Goal: Obtain resource: Obtain resource

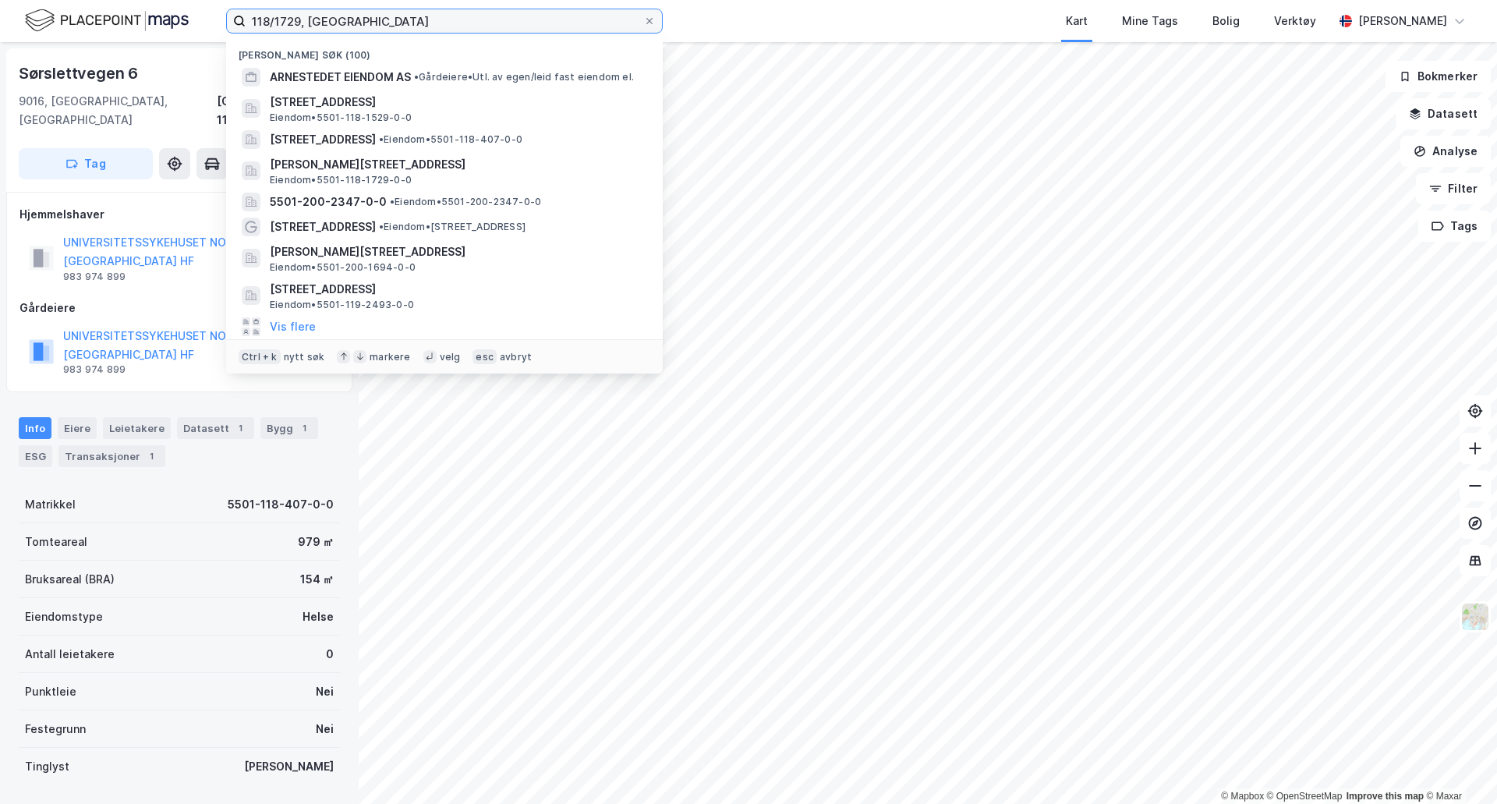
click at [302, 24] on input "118/1729, tromsø" at bounding box center [445, 20] width 398 height 23
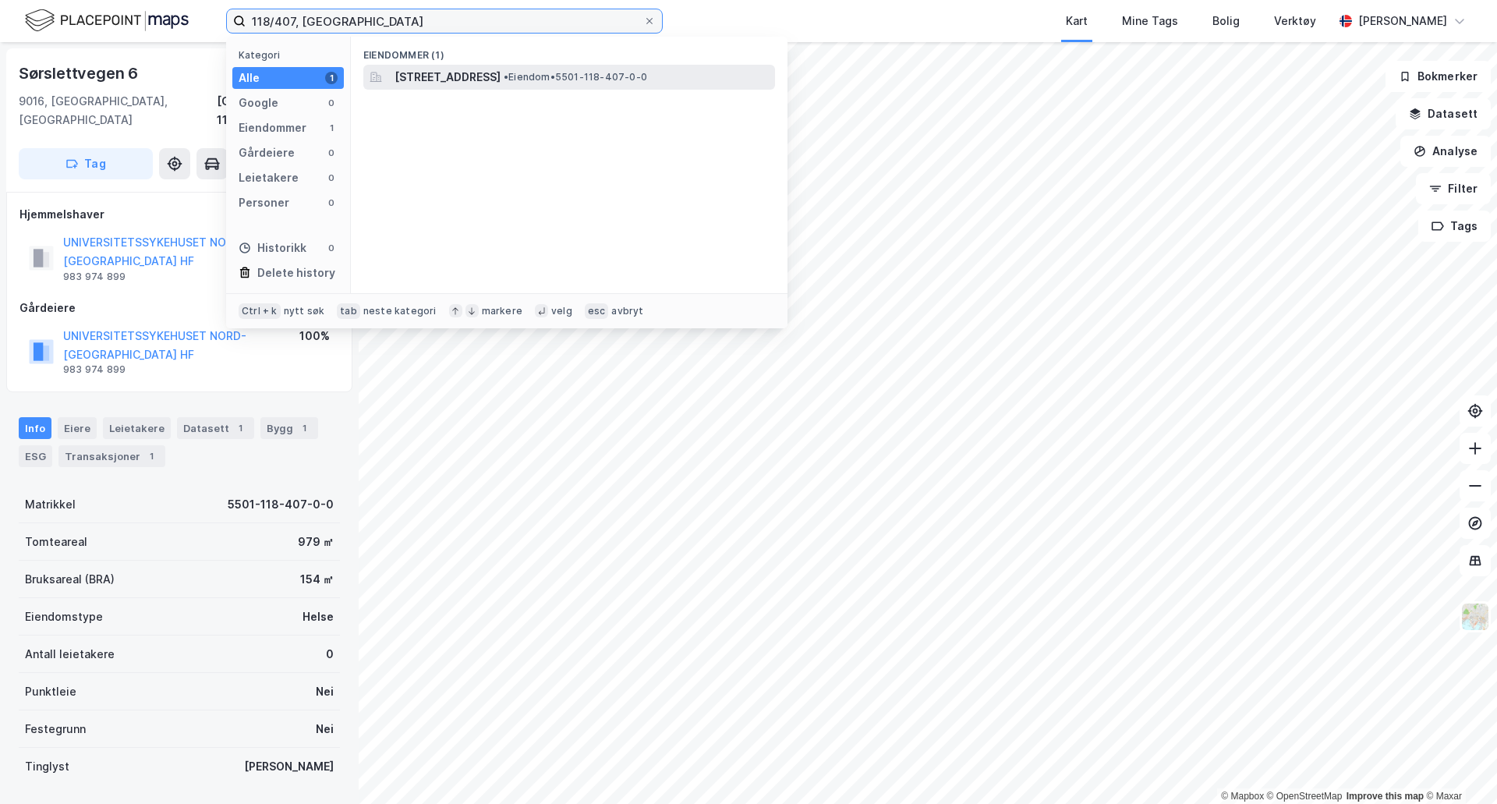
type input "118/407, [GEOGRAPHIC_DATA]"
click at [444, 80] on span "[STREET_ADDRESS]" at bounding box center [447, 77] width 106 height 19
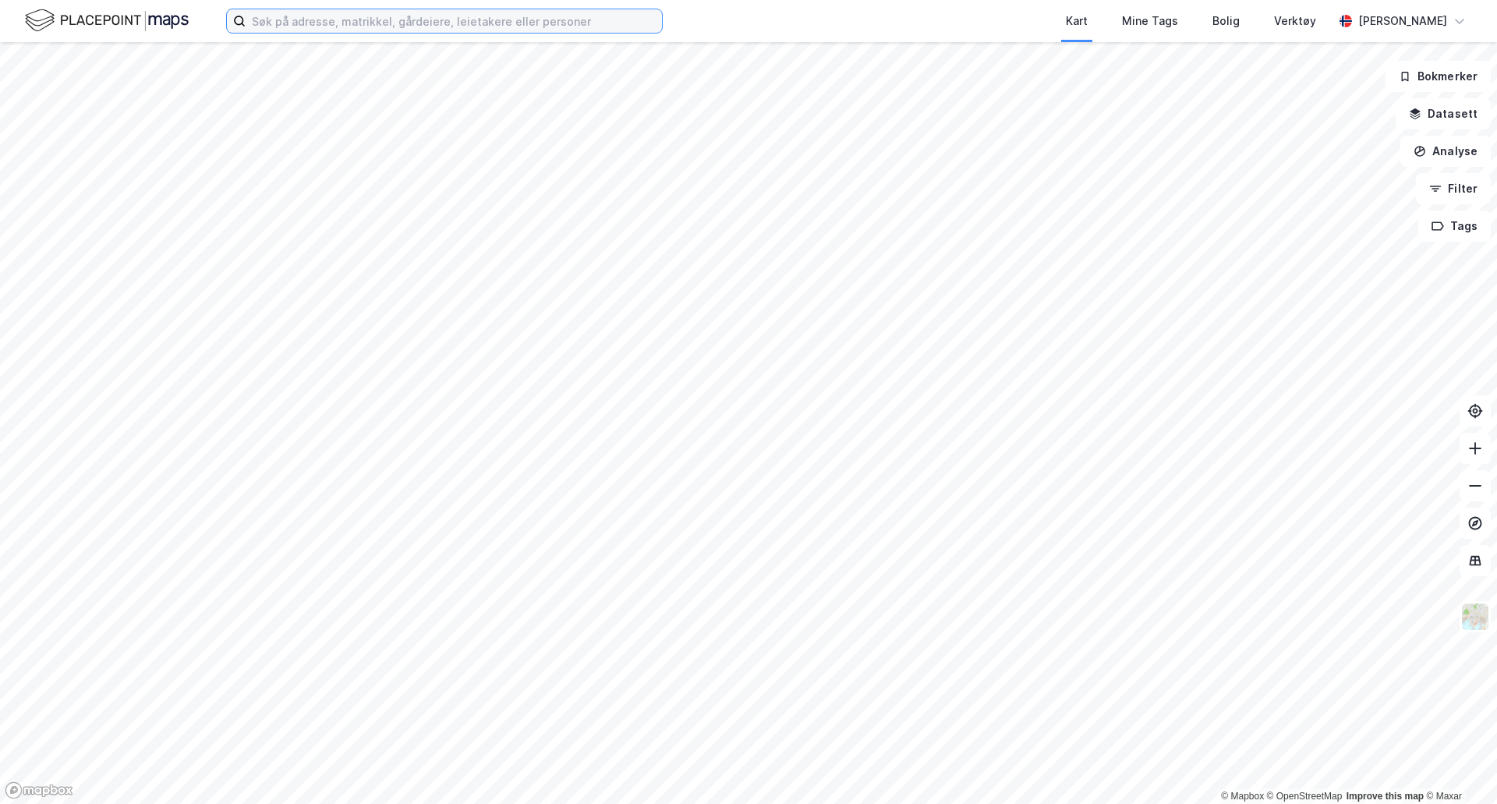
click at [399, 23] on input at bounding box center [454, 20] width 416 height 23
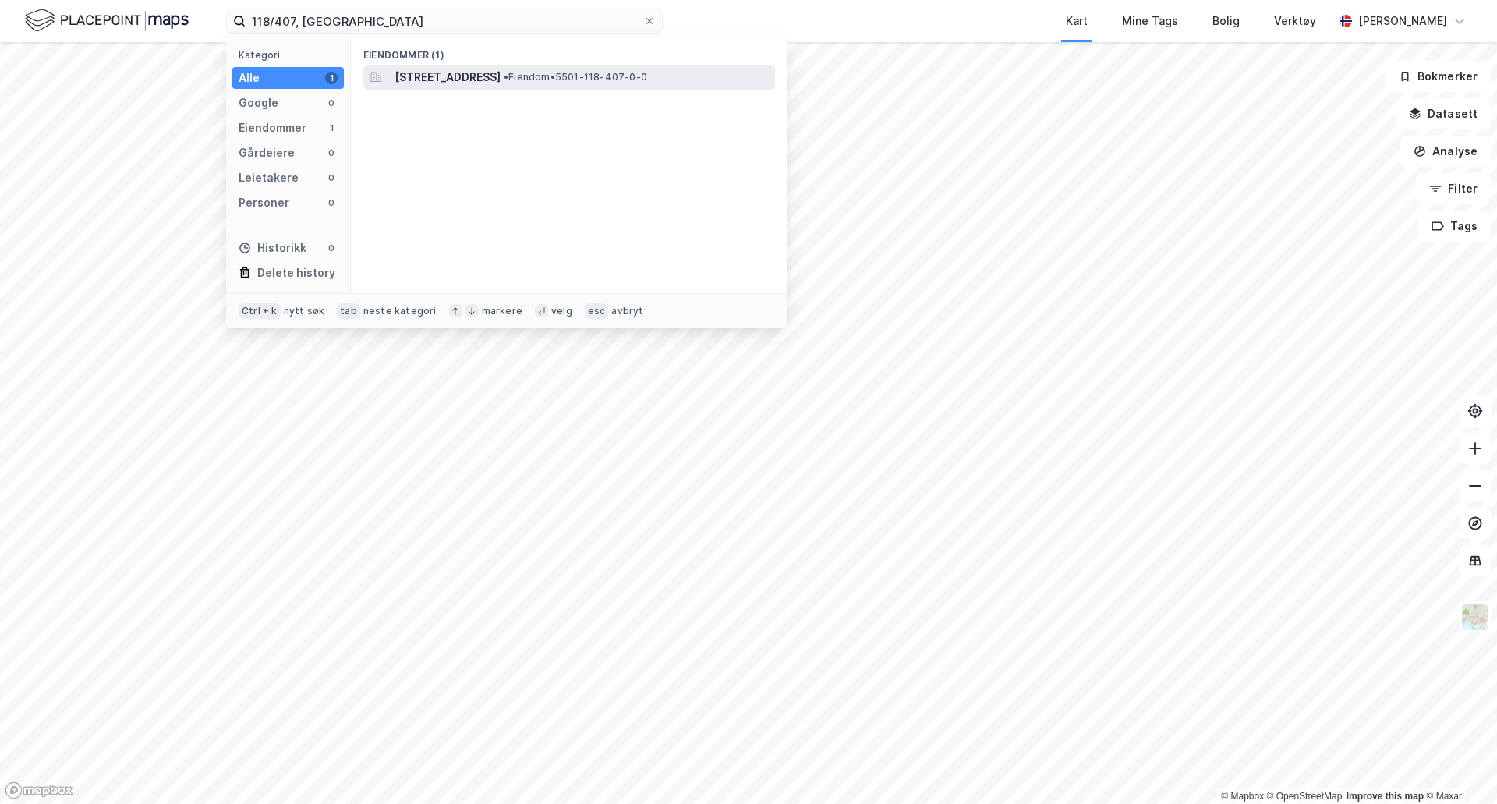
click at [401, 86] on span "[STREET_ADDRESS]" at bounding box center [447, 77] width 106 height 19
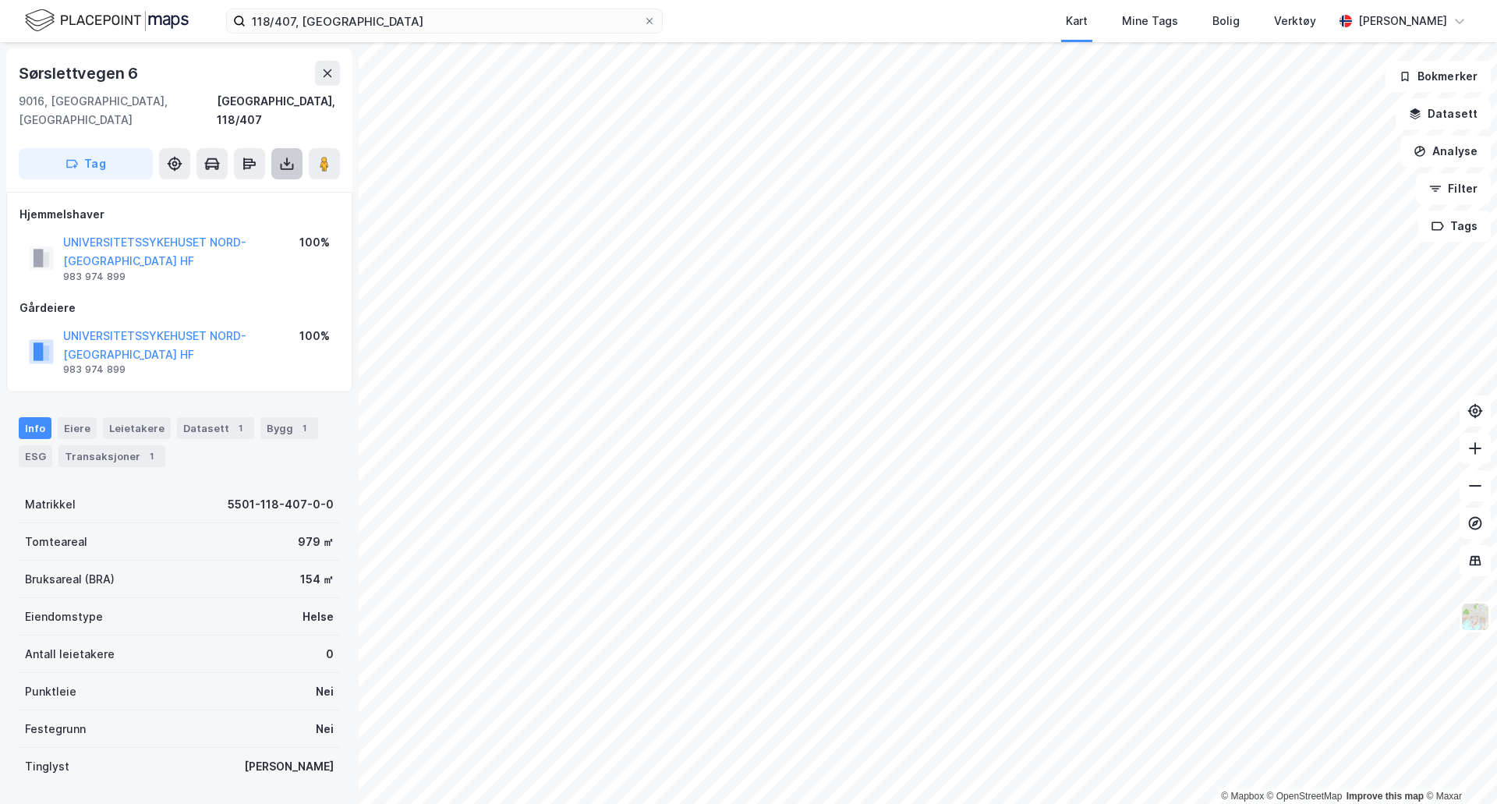
click at [288, 164] on icon at bounding box center [287, 167] width 13 height 6
click at [269, 183] on div "Last ned grunnbok" at bounding box center [219, 194] width 166 height 25
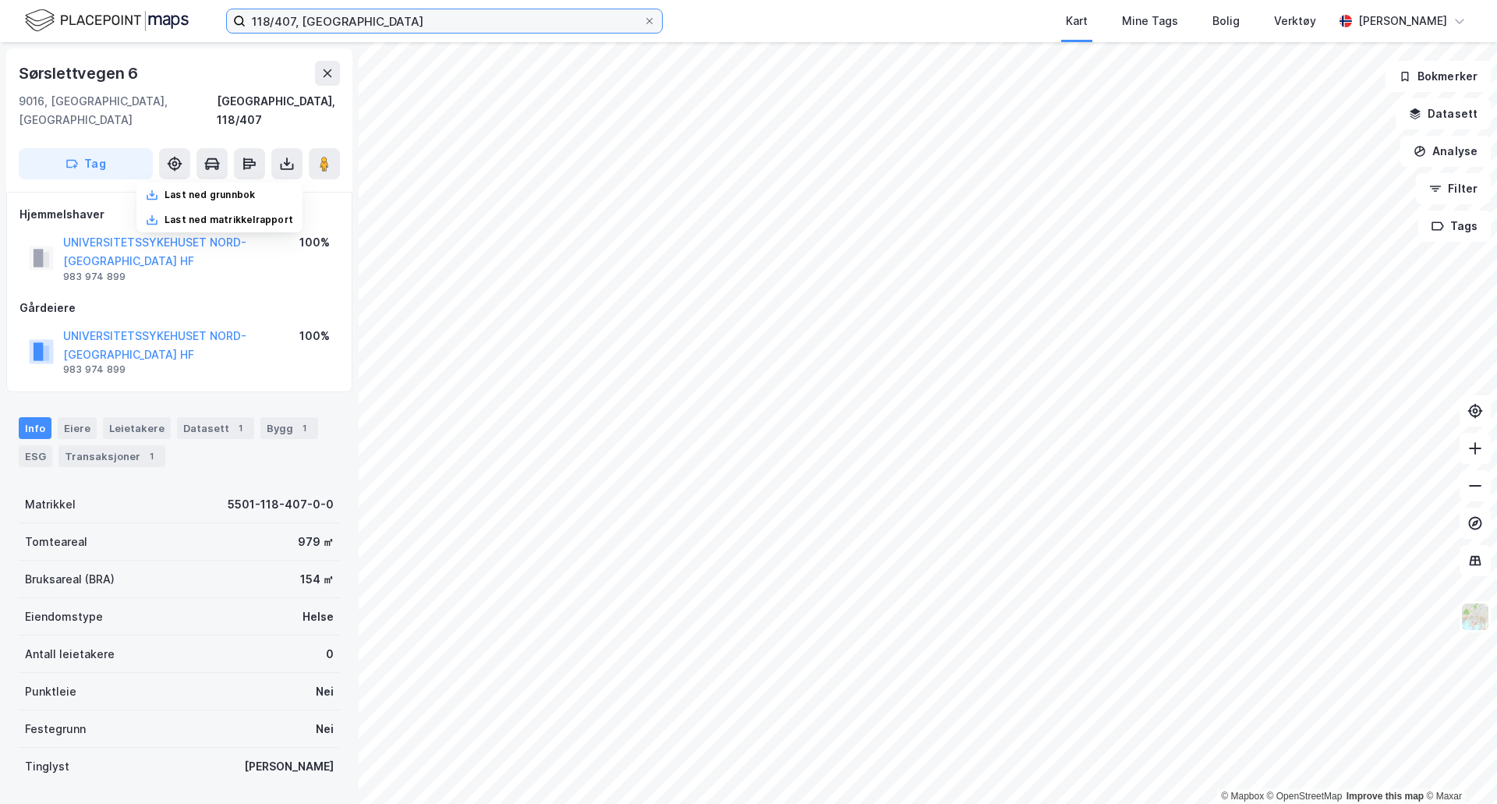
click at [296, 17] on input "118/407, [GEOGRAPHIC_DATA]" at bounding box center [445, 20] width 398 height 23
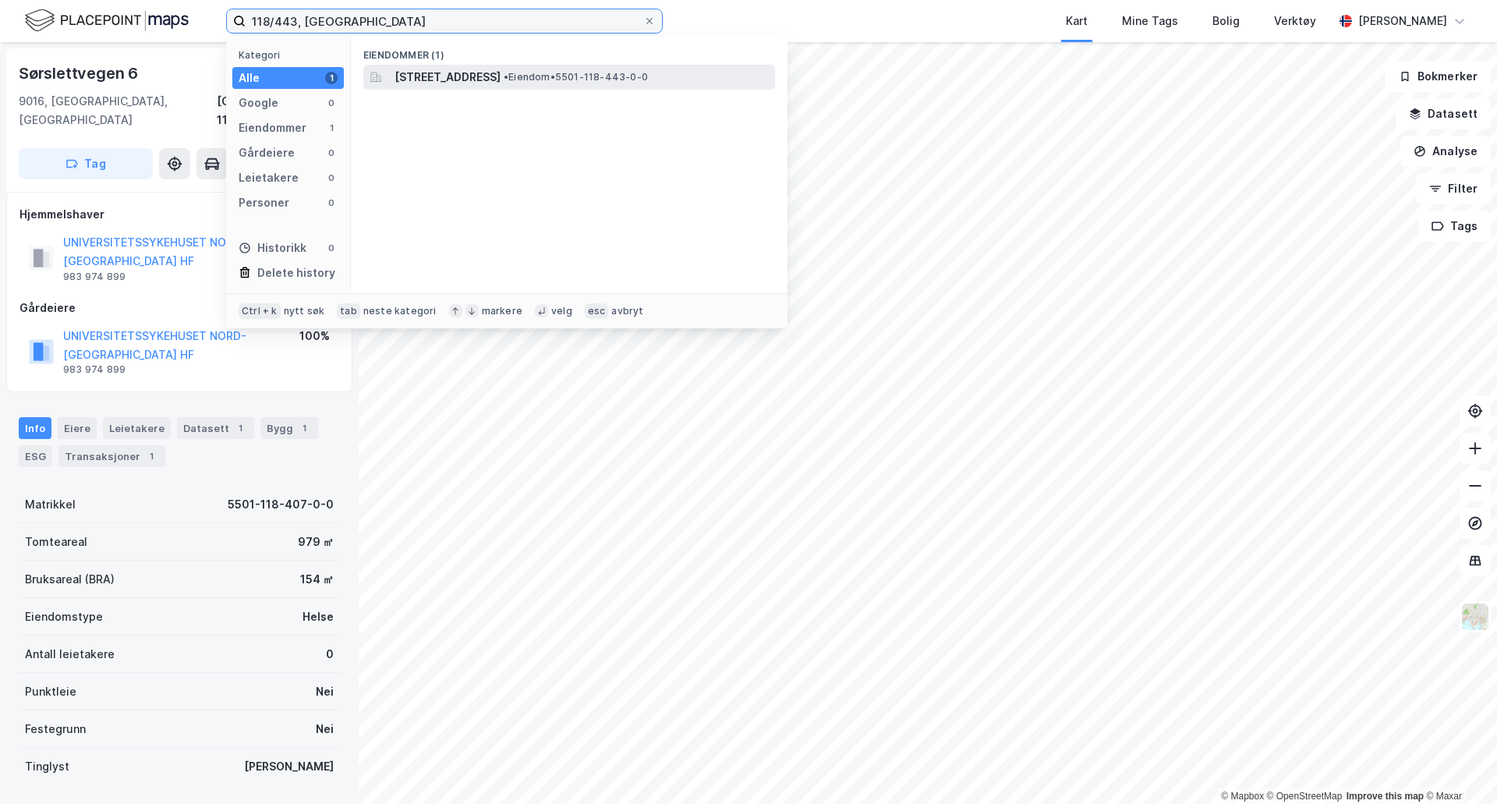
type input "118/443, [GEOGRAPHIC_DATA]"
click at [426, 76] on span "[STREET_ADDRESS]" at bounding box center [447, 77] width 106 height 19
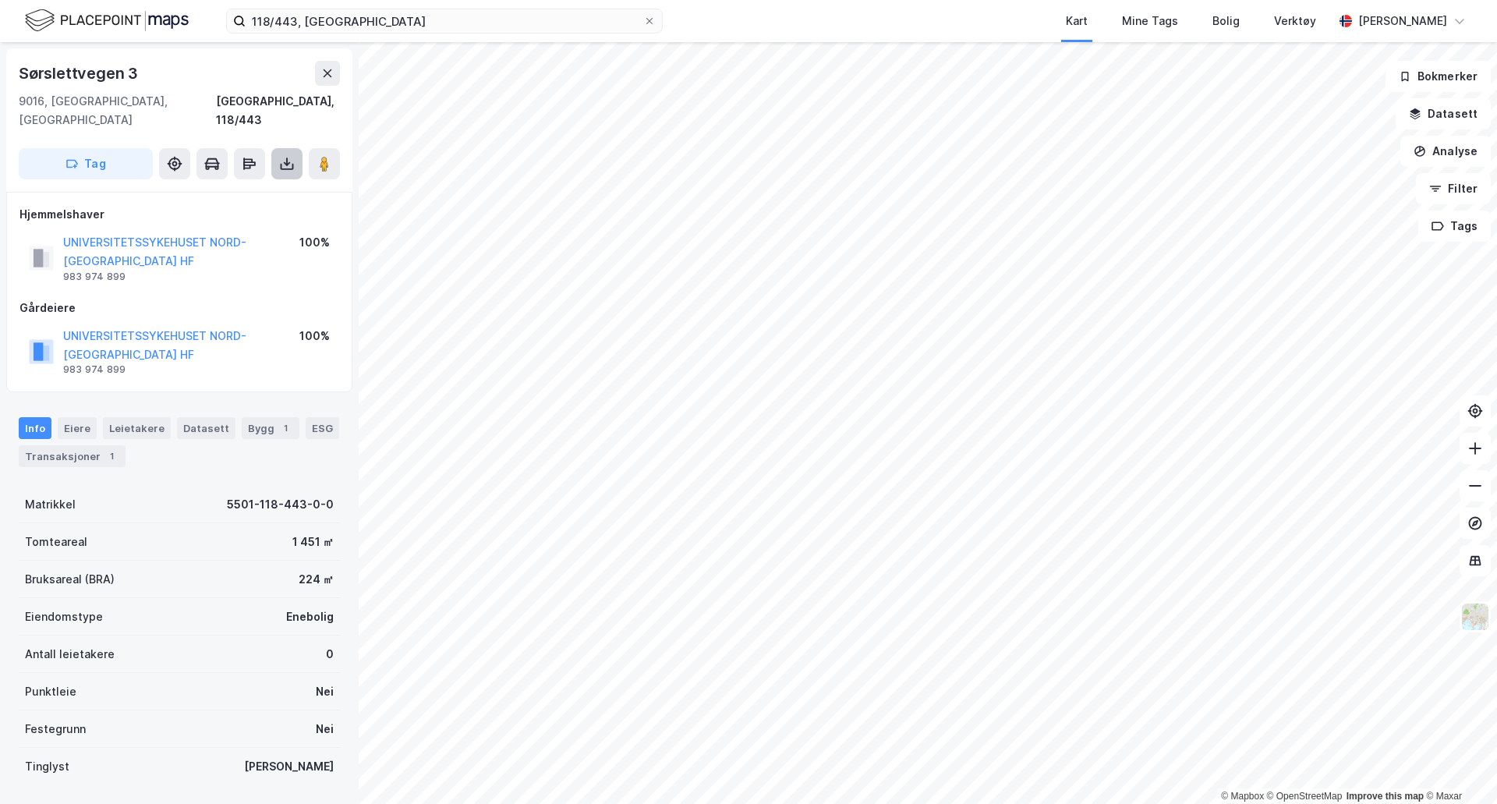
click at [297, 150] on button at bounding box center [286, 163] width 31 height 31
click at [278, 182] on div "Last ned grunnbok" at bounding box center [219, 194] width 166 height 25
